Goal: Information Seeking & Learning: Learn about a topic

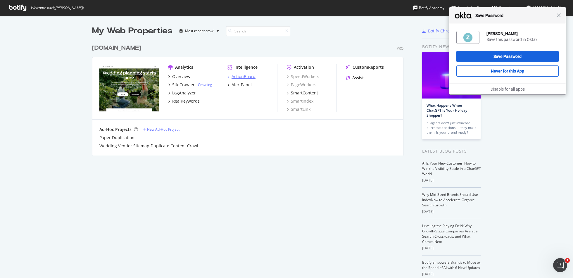
click at [239, 76] on div "ActionBoard" at bounding box center [244, 77] width 24 height 6
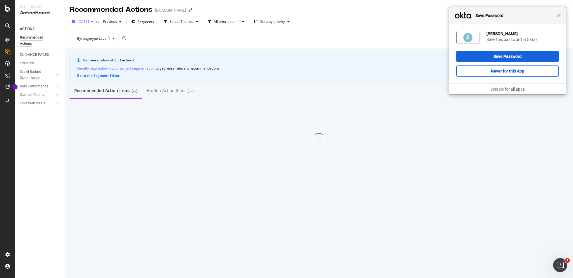
click at [88, 21] on span "[DATE]" at bounding box center [82, 21] width 11 height 5
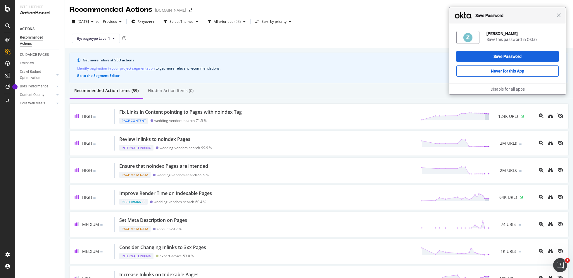
click at [344, 84] on div "Recommended Action Items (59) Hidden Action Items (0)" at bounding box center [319, 91] width 508 height 16
click at [44, 92] on link "Content Quality" at bounding box center [37, 95] width 35 height 6
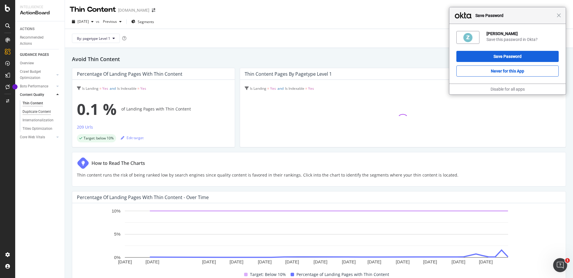
click at [47, 111] on div "Duplicate Content" at bounding box center [37, 112] width 28 height 6
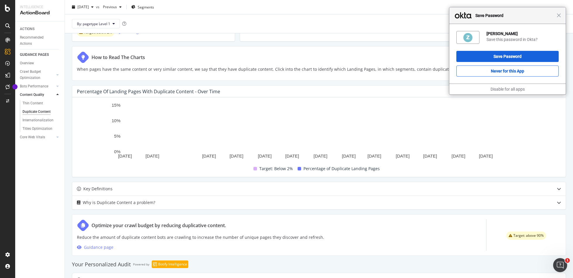
scroll to position [157, 0]
